Goal: Use online tool/utility: Utilize a website feature to perform a specific function

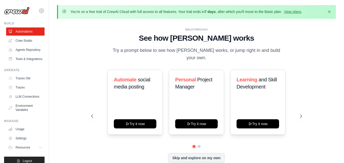
scroll to position [18, 0]
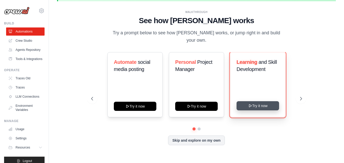
click at [261, 105] on button "Try it now" at bounding box center [258, 105] width 43 height 9
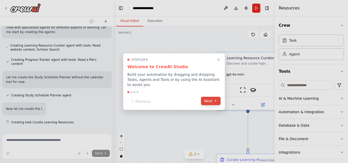
scroll to position [345, 0]
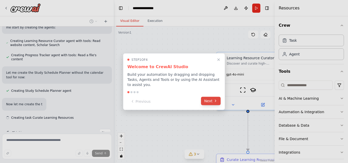
click at [214, 99] on icon at bounding box center [215, 101] width 4 height 4
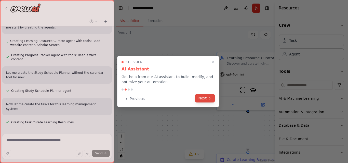
click at [212, 97] on button "Next" at bounding box center [205, 98] width 20 height 8
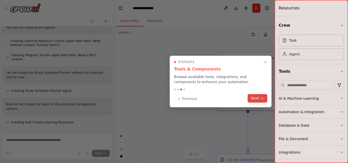
click at [254, 100] on button "Next" at bounding box center [258, 98] width 20 height 8
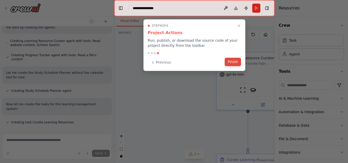
scroll to position [355, 0]
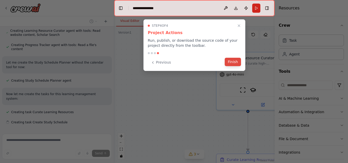
click at [235, 62] on button "Finish" at bounding box center [233, 62] width 16 height 8
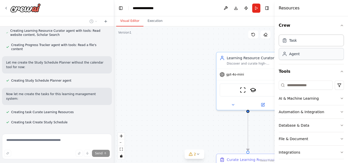
scroll to position [365, 0]
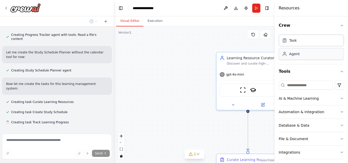
click at [307, 56] on div "Agent" at bounding box center [311, 54] width 65 height 12
click at [322, 57] on div "Agent" at bounding box center [311, 54] width 65 height 12
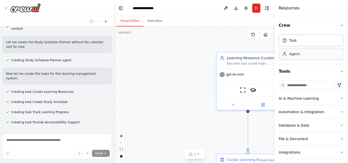
click at [322, 57] on div "Agent" at bounding box center [311, 54] width 65 height 12
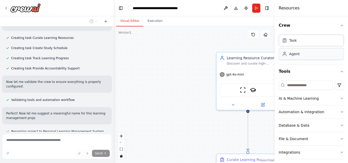
scroll to position [439, 0]
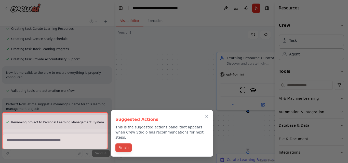
click at [126, 144] on button "Finish" at bounding box center [123, 148] width 16 height 8
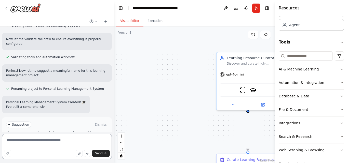
scroll to position [0, 0]
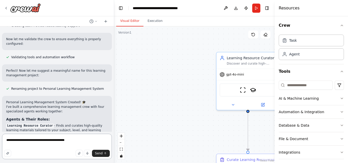
type textarea "**********"
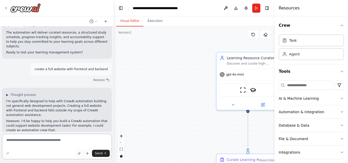
scroll to position [708, 0]
